Goal: Task Accomplishment & Management: Use online tool/utility

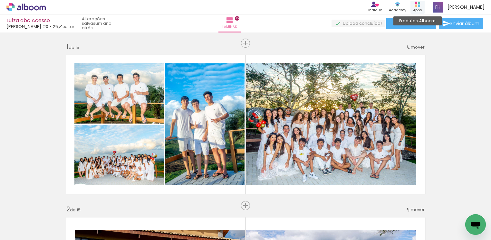
click at [417, 5] on rect at bounding box center [416, 6] width 2 height 2
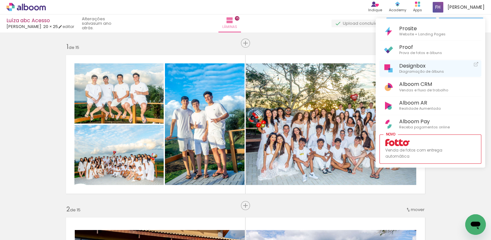
click at [408, 65] on span "Designbox" at bounding box center [421, 66] width 45 height 6
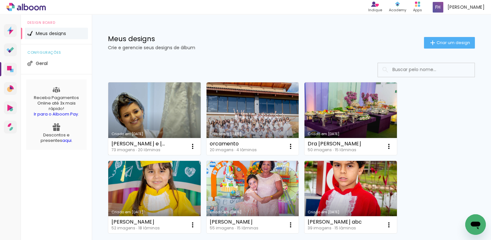
click at [182, 123] on link "Criado em [DATE]" at bounding box center [154, 119] width 92 height 73
